Goal: Transaction & Acquisition: Purchase product/service

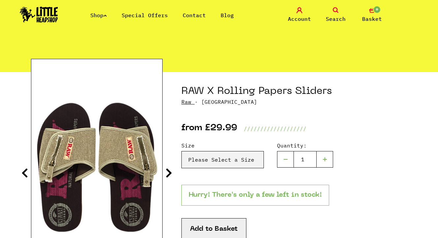
scroll to position [36, 0]
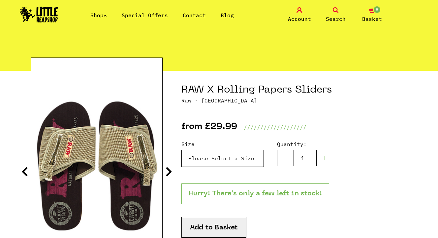
click at [245, 157] on select "Please Select a Size RAW X Rolling Papers Sliders - 8 - £29.99 (Out of Stock) R…" at bounding box center [223, 158] width 83 height 17
select select "1270"
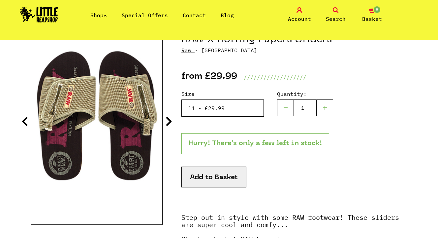
scroll to position [86, 0]
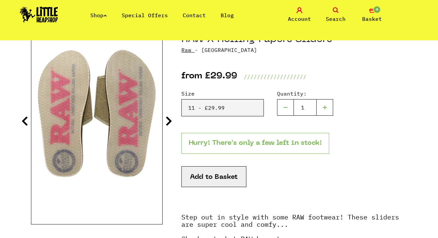
click at [225, 177] on button "Add to Basket" at bounding box center [214, 176] width 65 height 21
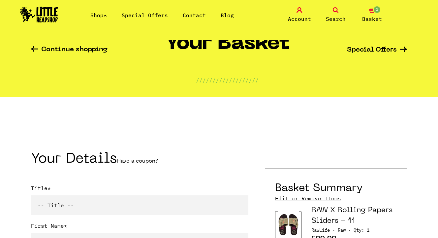
scroll to position [43, 0]
click at [371, 16] on span "Basket" at bounding box center [373, 19] width 20 height 8
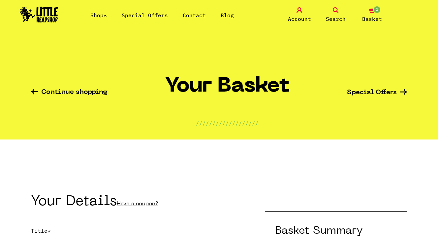
click at [373, 12] on icon "1" at bounding box center [372, 10] width 6 height 6
click at [375, 11] on span "1" at bounding box center [377, 10] width 8 height 8
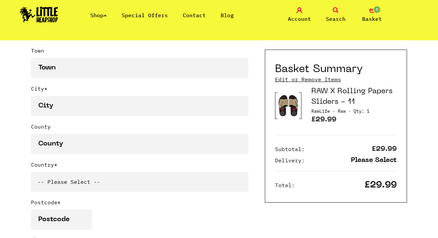
scroll to position [424, 0]
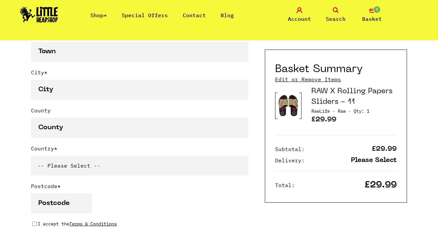
click at [80, 165] on select "-- Please Select -- United Kingdom Sweden Spain Slovenia Romania Portugal Polan…" at bounding box center [140, 166] width 218 height 20
select select "756"
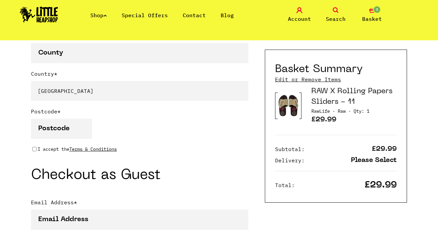
scroll to position [520, 0]
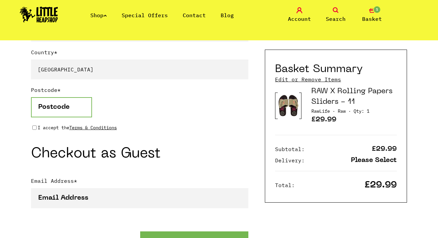
click at [59, 112] on input "Postcode *" at bounding box center [61, 107] width 61 height 20
type input "1630"
type input "Rue de l'Ondine 20"
type input "Glion institute"
type input "Bulle"
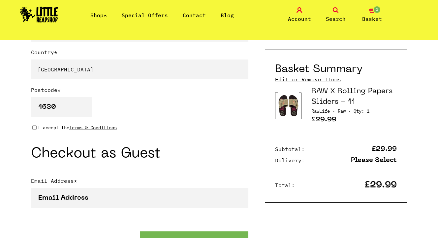
type input "Bulle"
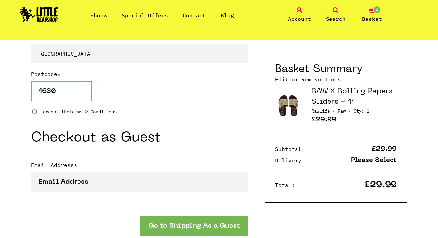
scroll to position [538, 0]
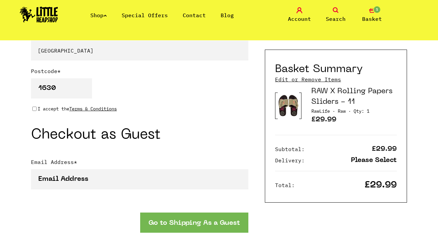
click at [33, 109] on input "I accept the Terms & Conditions" at bounding box center [34, 108] width 4 height 5
checkbox input "true"
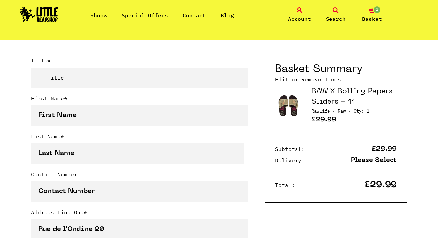
scroll to position [159, 0]
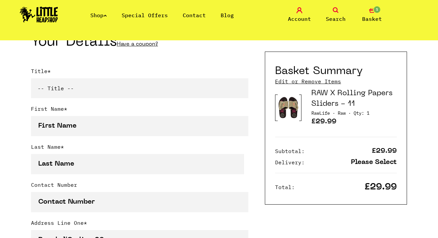
click at [64, 83] on select "-- Title -- Mr Mrs Ms Miss Dr Prof" at bounding box center [140, 88] width 218 height 20
select select "ms"
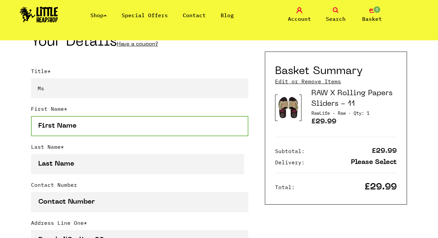
click at [71, 123] on input "First Name *" at bounding box center [140, 126] width 218 height 20
type input "Anna"
type input "Strashnova"
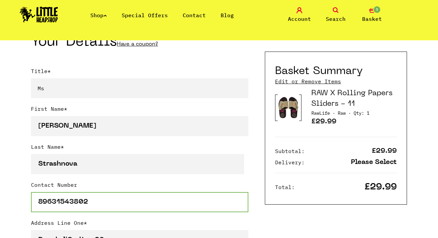
click at [42, 203] on input "89631543802" at bounding box center [140, 202] width 218 height 20
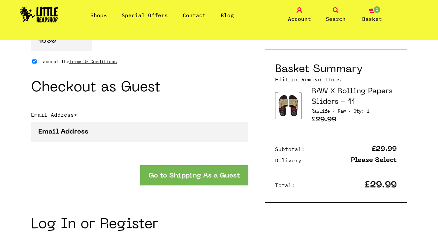
scroll to position [587, 0]
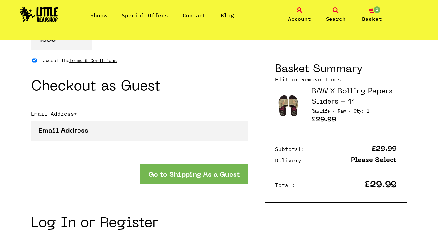
type input "+79631543802"
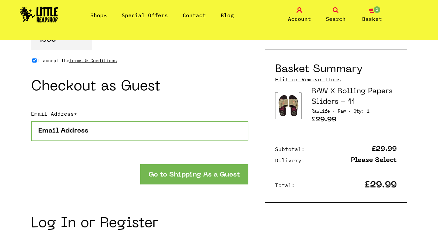
click at [82, 130] on input "Email Address *" at bounding box center [140, 131] width 218 height 20
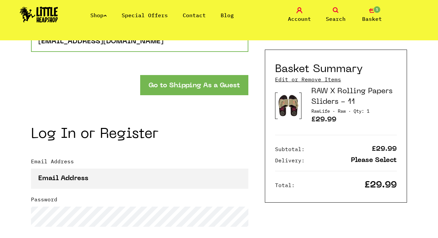
scroll to position [698, 0]
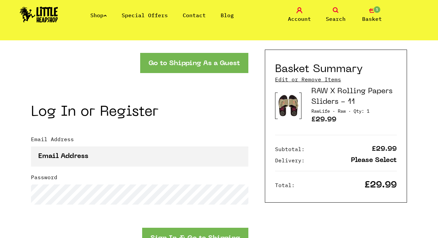
type input "[EMAIL_ADDRESS][DOMAIN_NAME]"
click at [198, 68] on button "Go to Shipping As a Guest" at bounding box center [194, 63] width 108 height 20
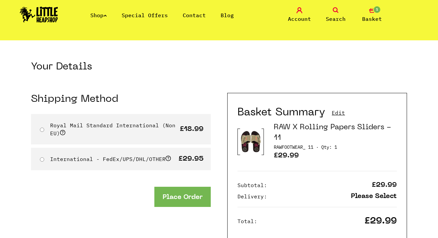
scroll to position [10, 0]
click at [103, 157] on label "International - FedEx/UPS/DHL/OTHER" at bounding box center [110, 158] width 121 height 7
click at [44, 157] on input "International - FedEx/UPS/DHL/OTHER" at bounding box center [42, 159] width 4 height 4
radio input "true"
click at [181, 193] on button "Place Order" at bounding box center [183, 196] width 56 height 20
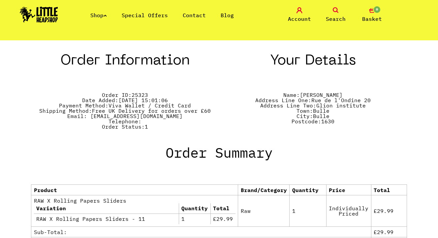
scroll to position [314, 0]
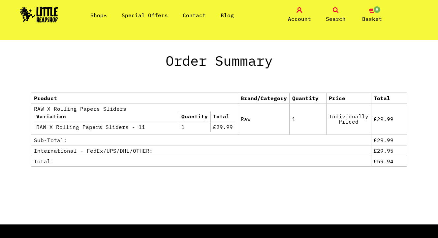
click at [336, 10] on icon at bounding box center [336, 10] width 6 height 6
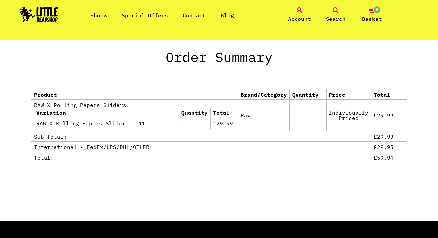
scroll to position [329, 0]
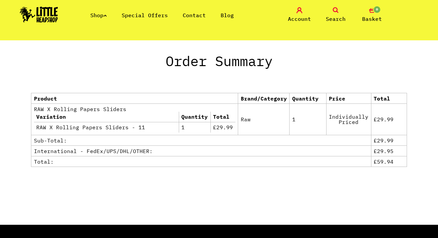
click at [336, 10] on icon at bounding box center [336, 10] width 6 height 6
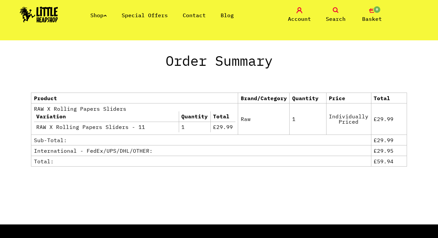
scroll to position [314, 0]
click at [339, 20] on span "Search" at bounding box center [336, 19] width 20 height 8
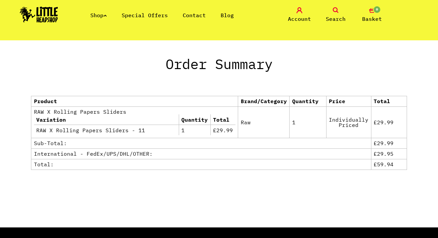
scroll to position [329, 0]
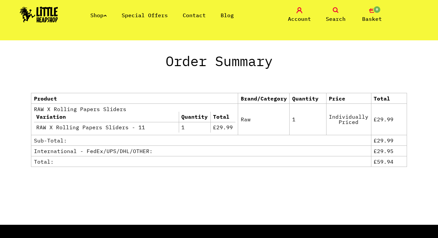
click at [335, 8] on icon at bounding box center [336, 10] width 6 height 6
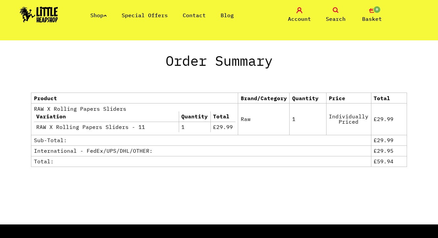
scroll to position [314, 0]
click at [335, 11] on icon at bounding box center [336, 10] width 6 height 6
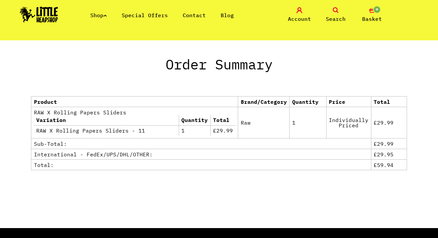
scroll to position [329, 0]
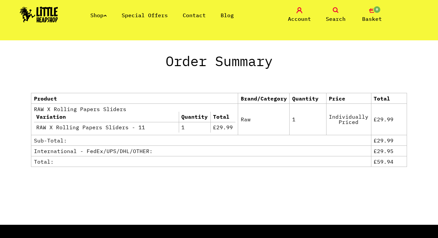
click at [86, 20] on div "Shop Special Offers Contact Blog Account Search 0 Basket" at bounding box center [219, 15] width 438 height 30
click at [100, 17] on link "Shop" at bounding box center [98, 15] width 17 height 7
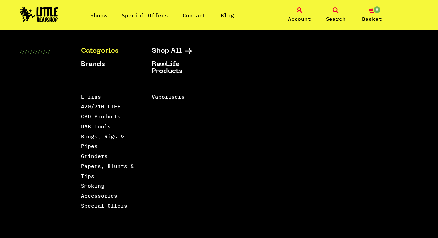
click at [98, 12] on link "Shop" at bounding box center [98, 15] width 17 height 7
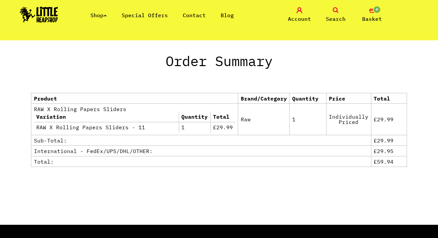
click at [334, 8] on icon at bounding box center [336, 10] width 6 height 6
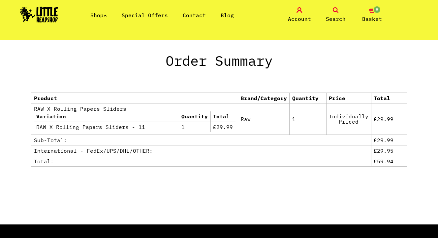
click at [334, 8] on icon at bounding box center [336, 10] width 6 height 6
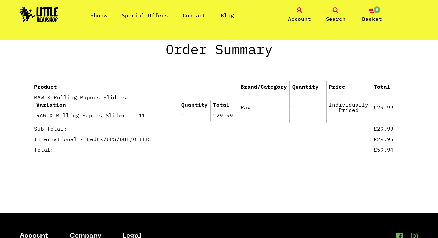
scroll to position [318, 0]
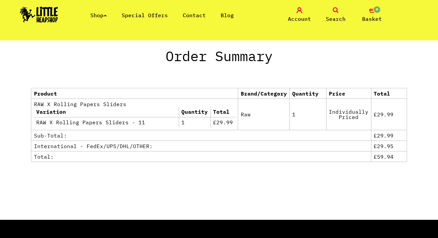
click at [103, 16] on link "Shop" at bounding box center [98, 15] width 17 height 7
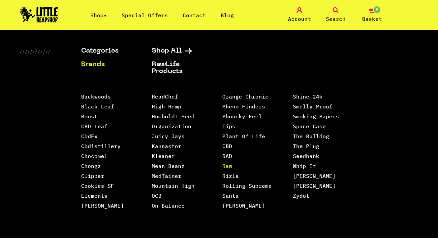
click at [225, 162] on link "Raw" at bounding box center [228, 165] width 10 height 7
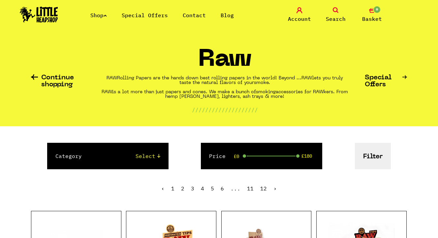
scroll to position [10, 0]
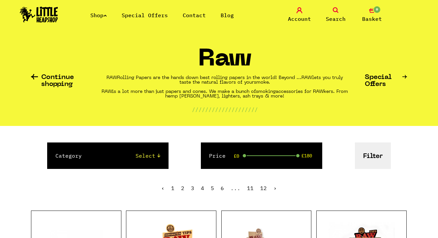
click at [153, 156] on select "Select Papers, Blunts & Tips 420/710 LIFE Smoking Accessories Trays And Boxes G…" at bounding box center [127, 156] width 65 height 8
select select "3"
click at [368, 149] on button "Filter" at bounding box center [373, 155] width 36 height 26
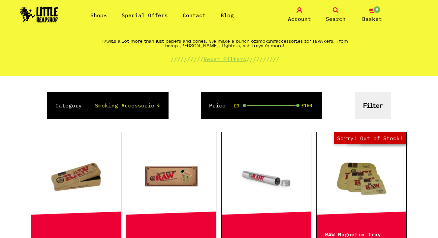
scroll to position [66, 0]
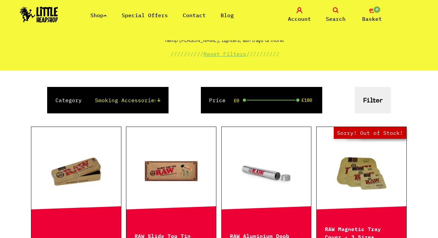
click at [144, 102] on select "Select Papers, Blunts & Tips 420/710 LIFE Smoking Accessories Trays And Boxes G…" at bounding box center [127, 100] width 65 height 8
select select "12"
click at [381, 105] on button "Filter" at bounding box center [373, 100] width 36 height 26
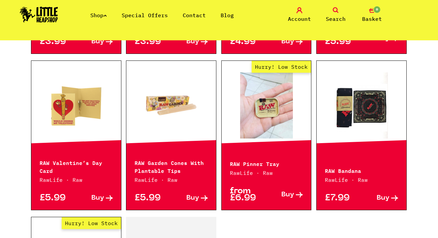
scroll to position [795, 0]
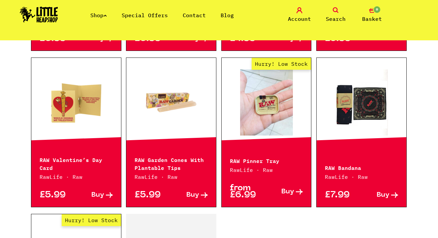
click at [333, 15] on span "Search" at bounding box center [336, 19] width 20 height 8
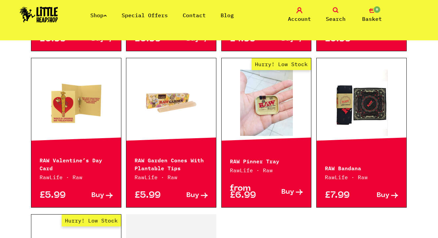
click at [341, 5] on div "Shop Special Offers Contact Blog Account Search 0 Basket" at bounding box center [219, 15] width 438 height 30
click at [340, 7] on link "Search" at bounding box center [336, 15] width 33 height 16
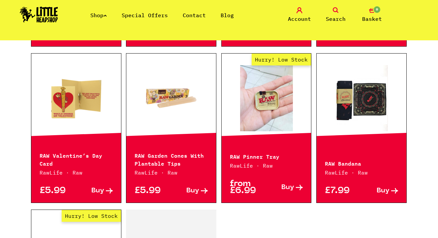
click at [340, 7] on link "Search" at bounding box center [336, 15] width 33 height 16
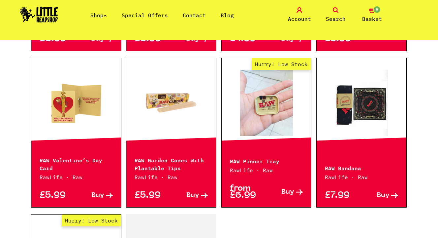
click at [336, 10] on icon at bounding box center [336, 10] width 6 height 6
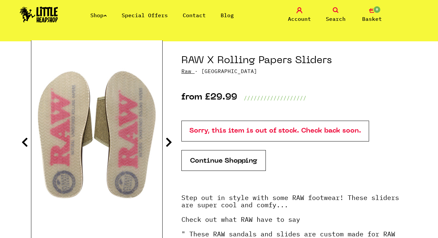
scroll to position [64, 0]
